Goal: Navigation & Orientation: Find specific page/section

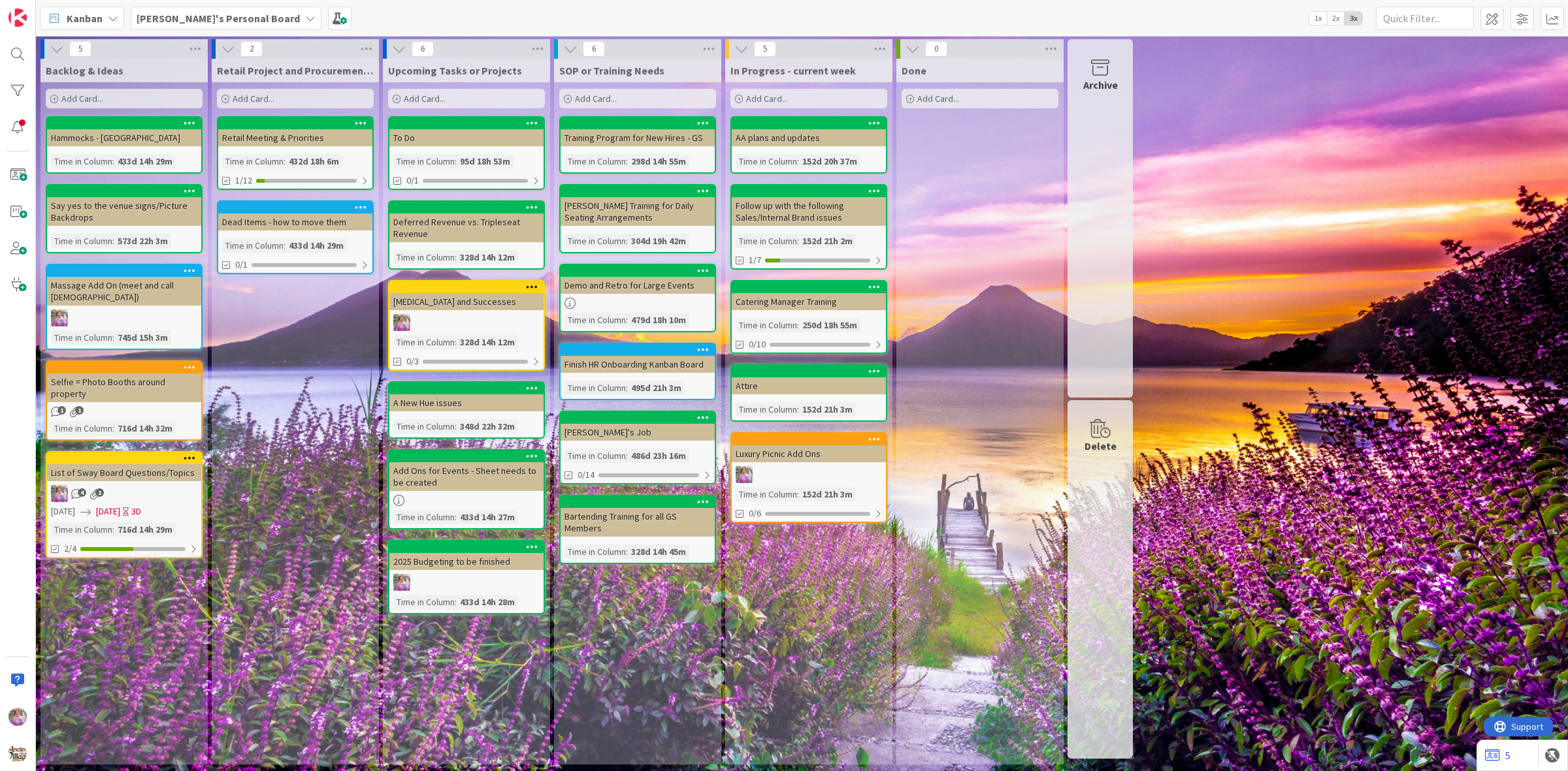
click at [210, 19] on b "[PERSON_NAME]'s Personal Board" at bounding box center [218, 18] width 164 height 13
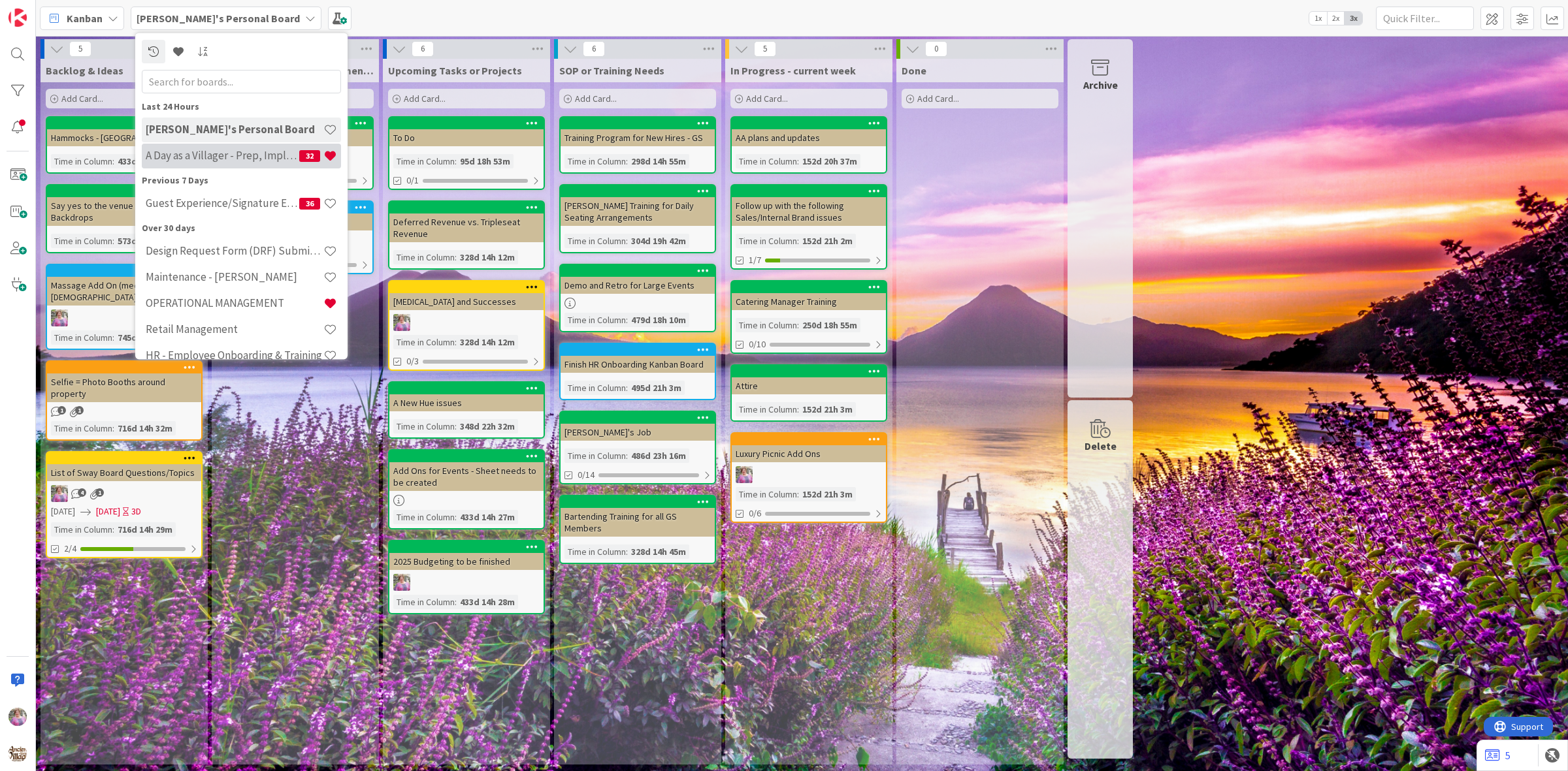
click at [223, 149] on h4 "A Day as a Villager - Prep, Implement and Execute" at bounding box center [223, 155] width 154 height 13
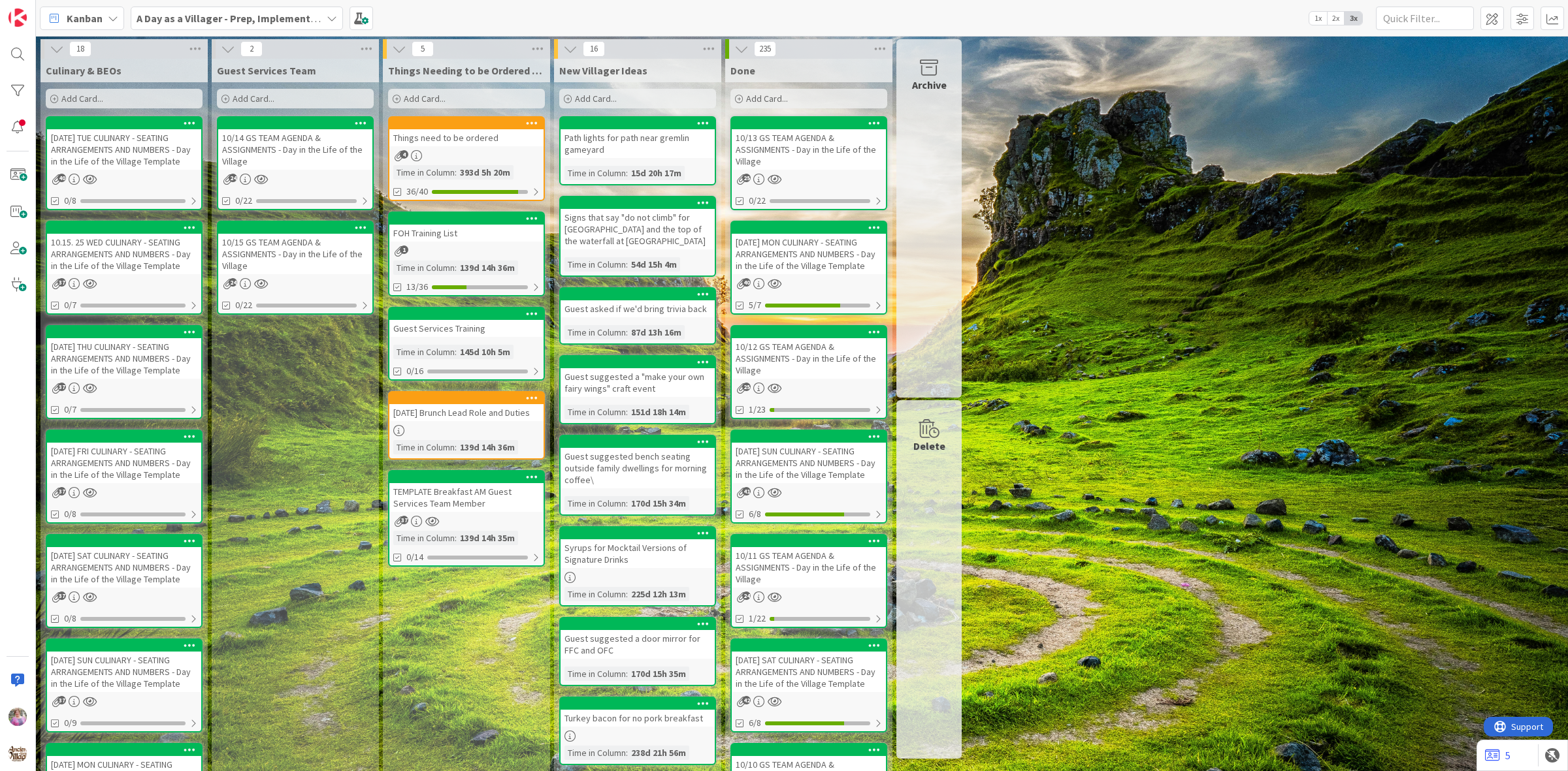
click at [460, 139] on div "Things need to be ordered" at bounding box center [466, 137] width 154 height 17
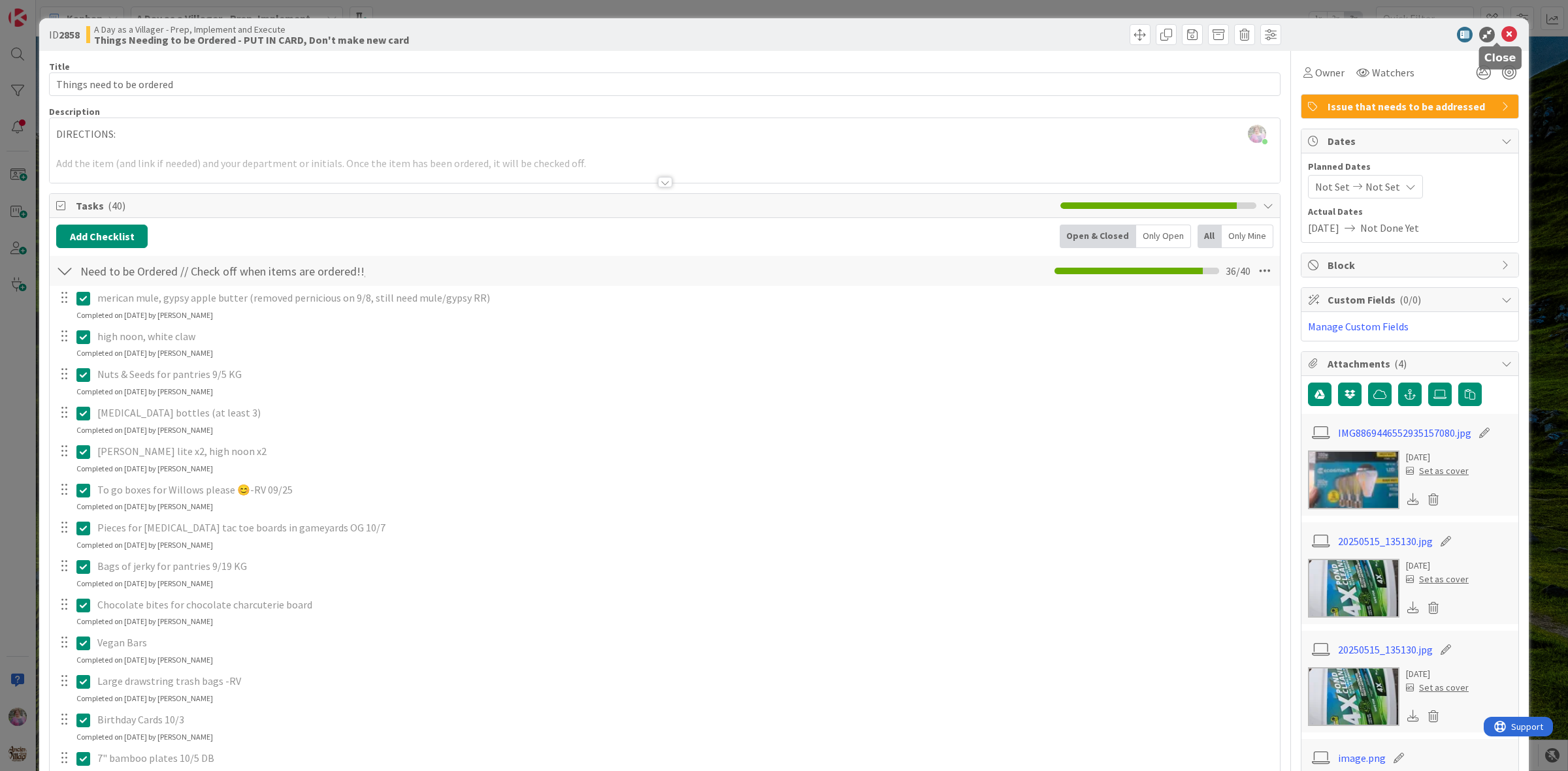
click at [1501, 34] on icon at bounding box center [1509, 35] width 16 height 16
